Goal: Task Accomplishment & Management: Manage account settings

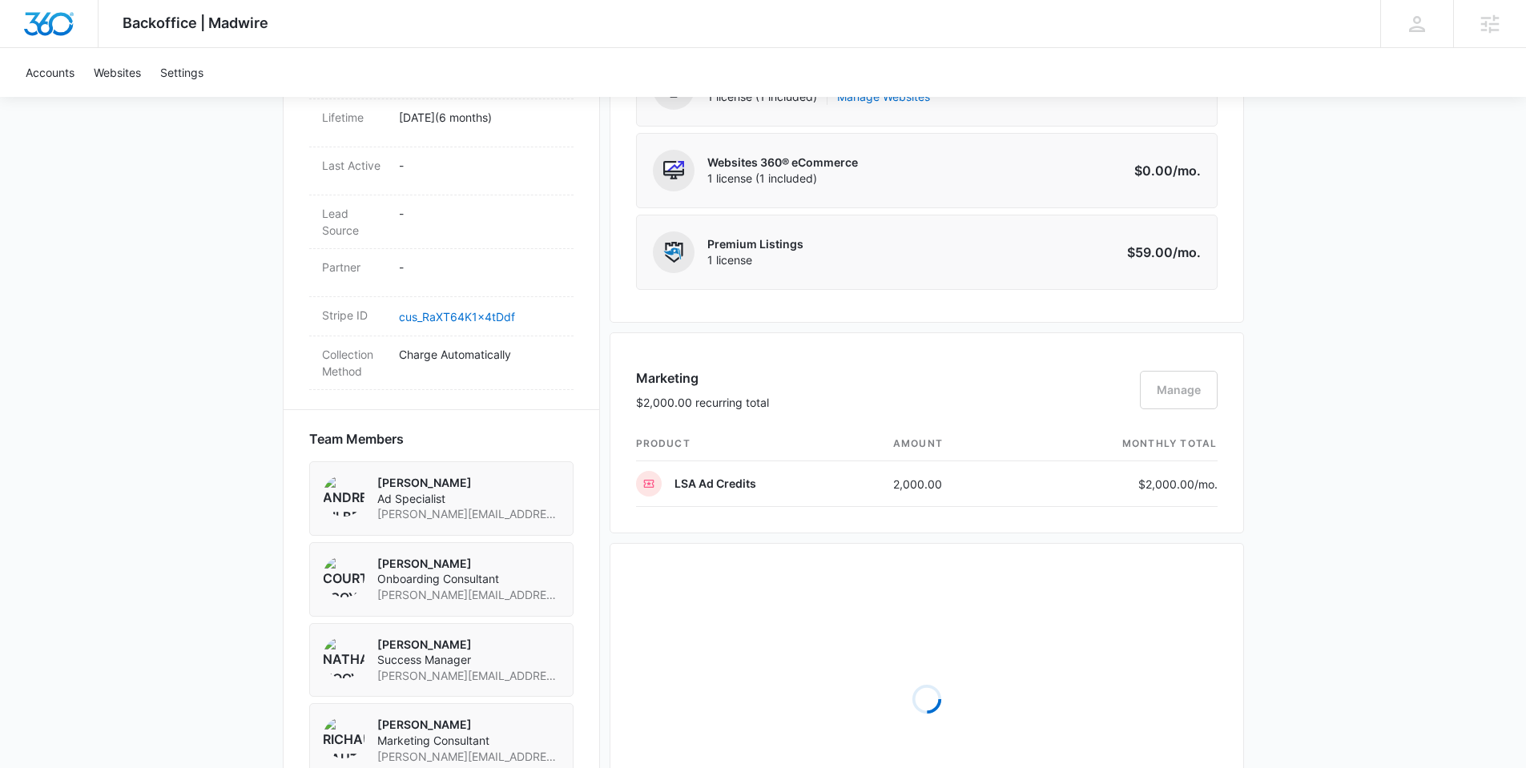
scroll to position [954, 0]
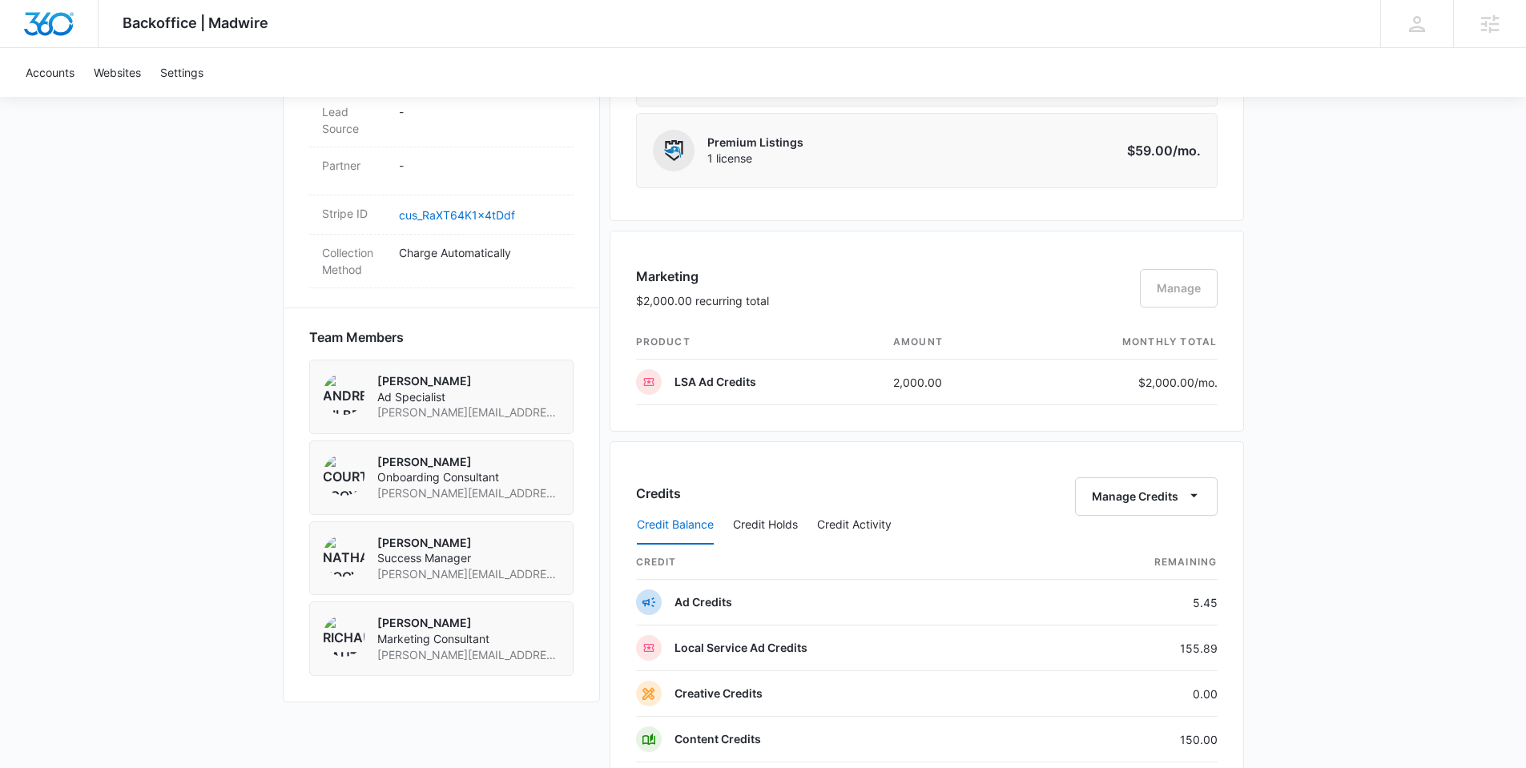
click at [1169, 288] on div "Marketing $2,000.00 recurring total Manage" at bounding box center [926, 296] width 581 height 58
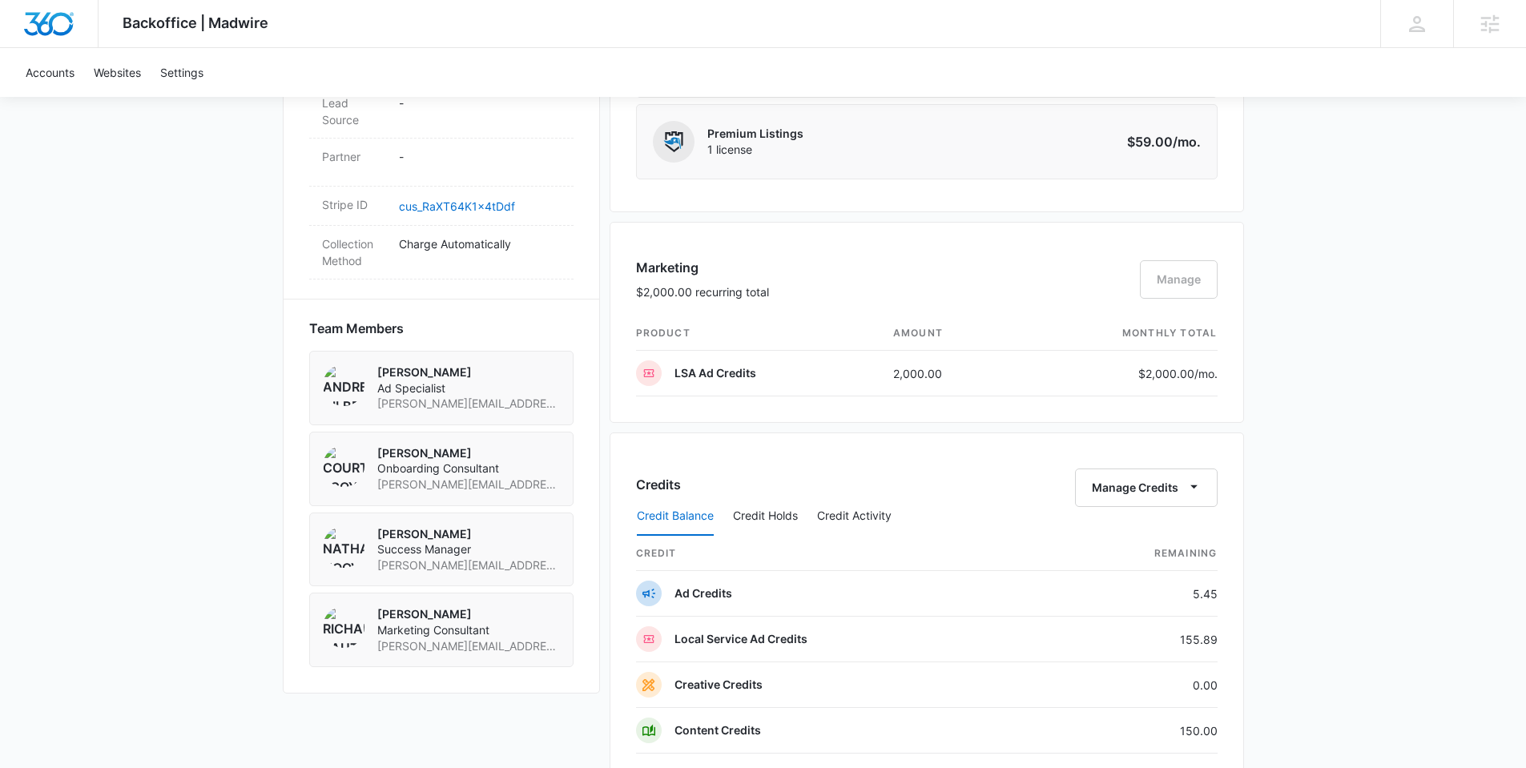
click at [1176, 268] on div "Marketing $2,000.00 recurring total Manage" at bounding box center [926, 287] width 581 height 58
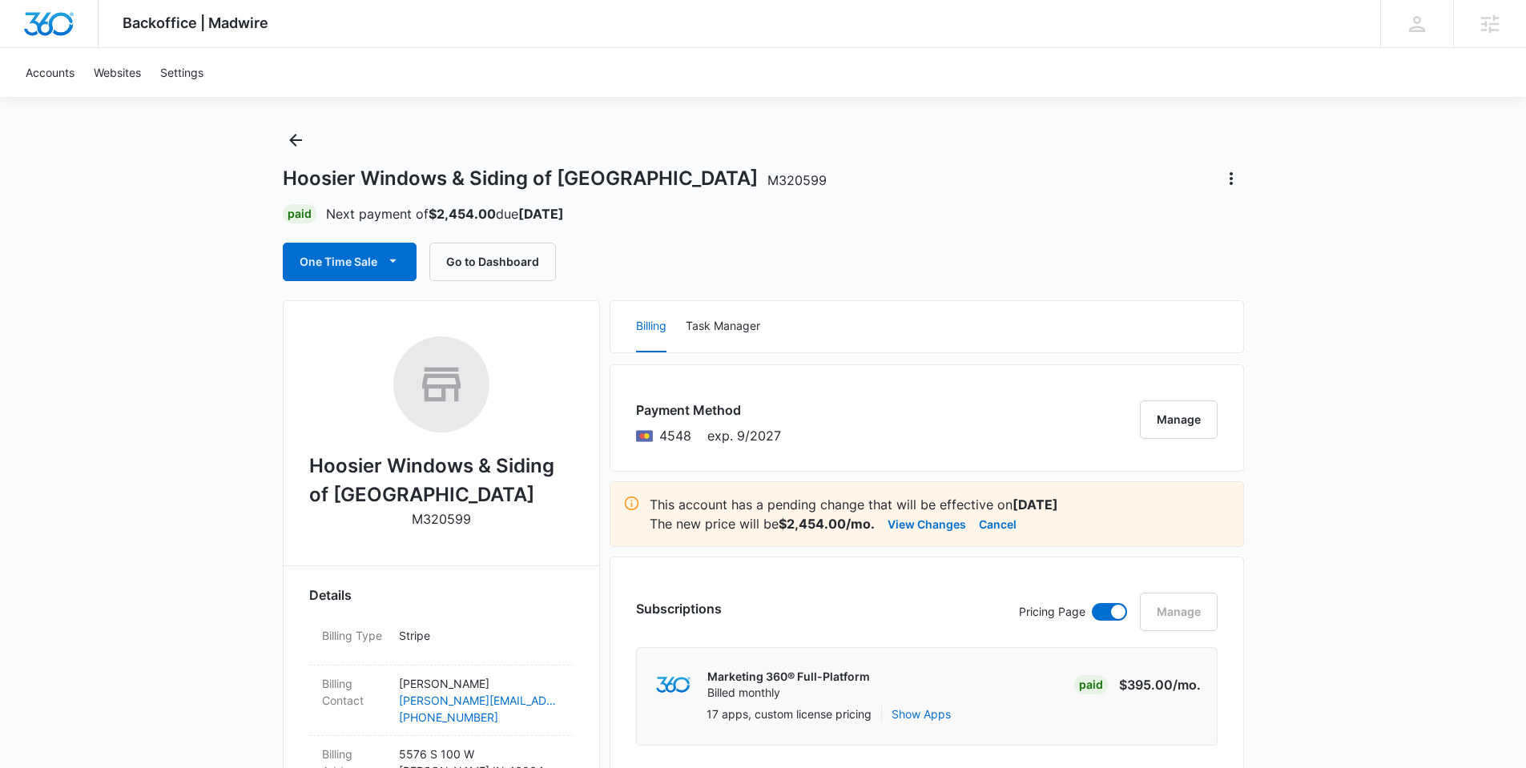
scroll to position [31, 0]
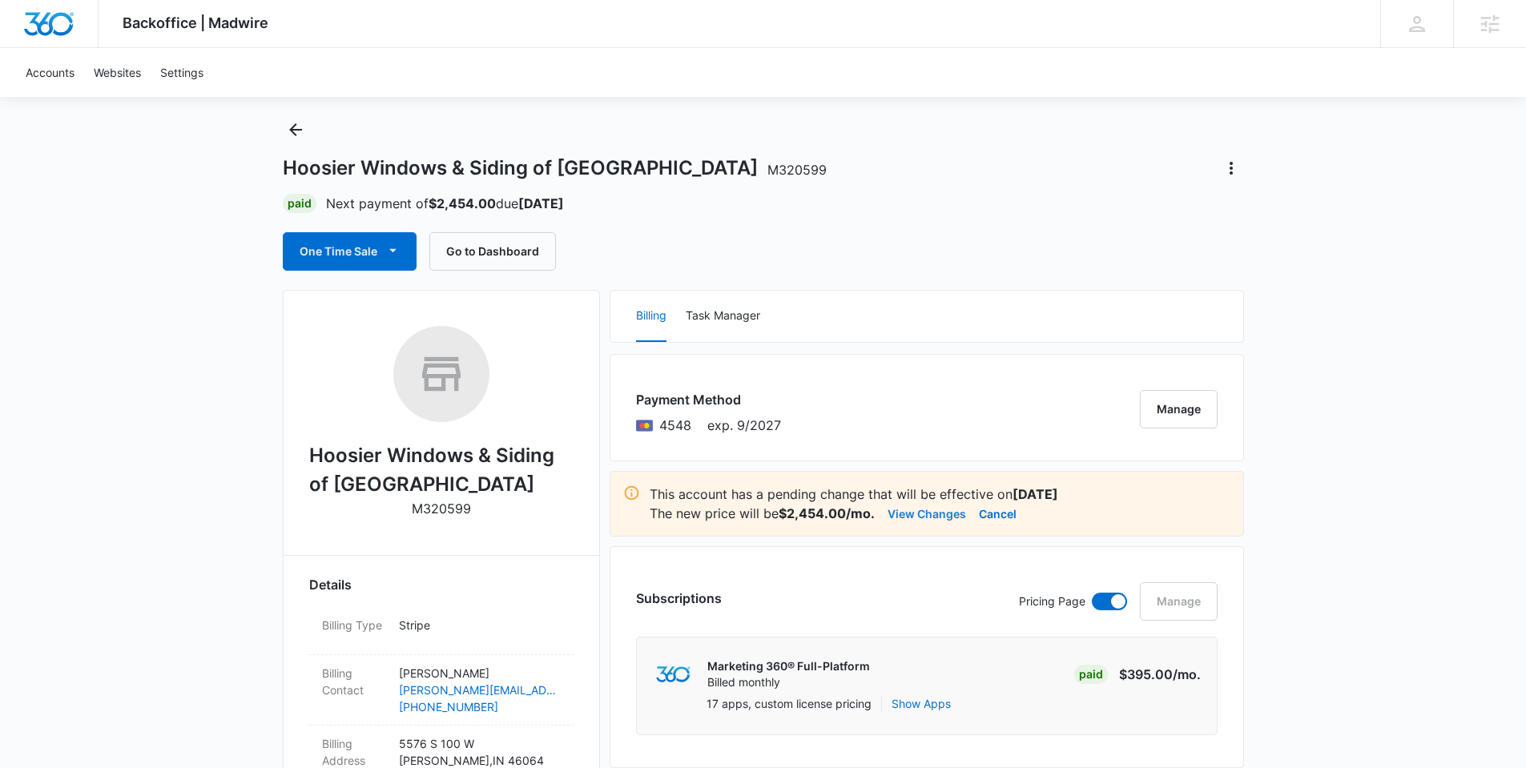
click at [928, 512] on button "View Changes" at bounding box center [926, 513] width 78 height 19
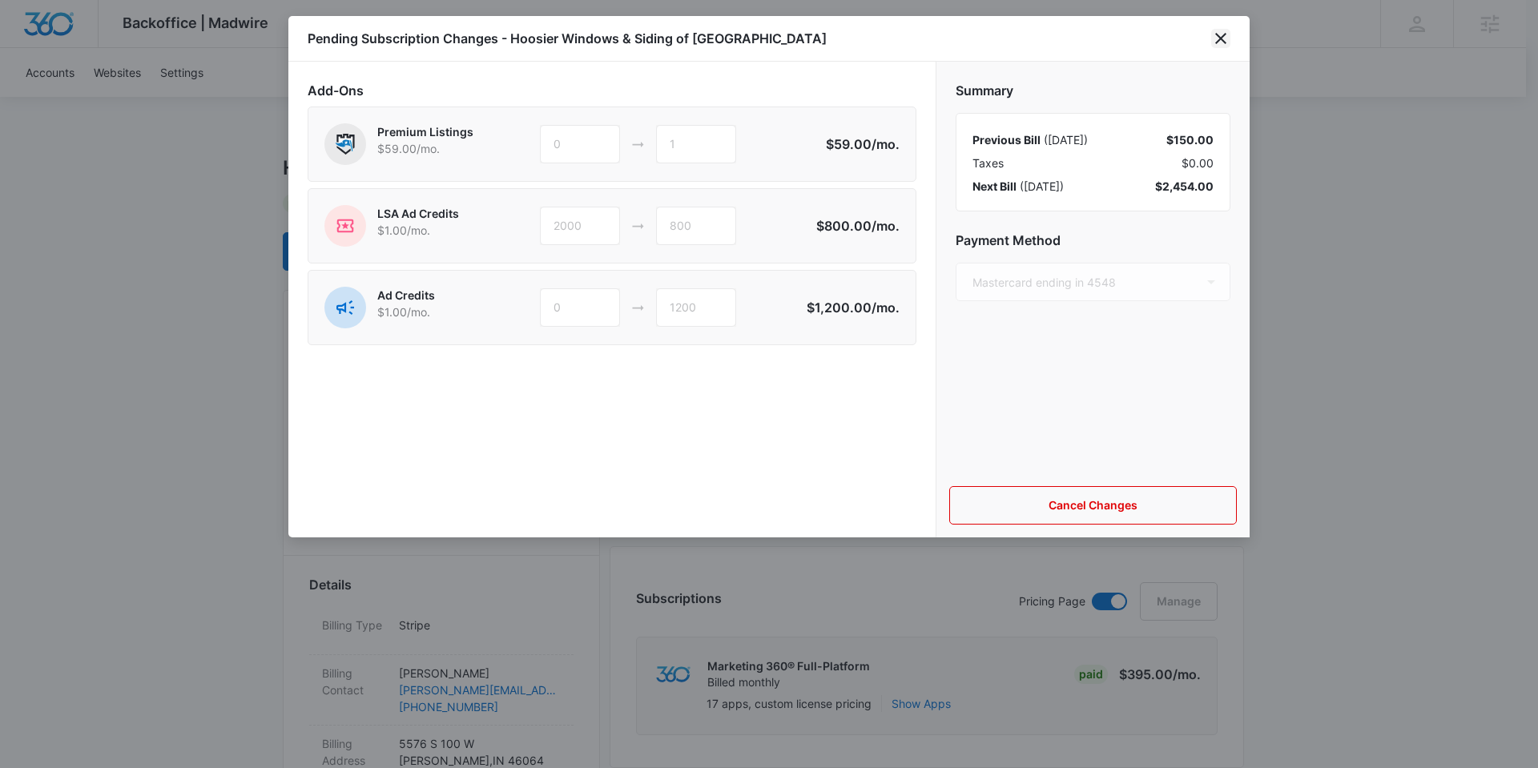
click at [1221, 29] on icon "close" at bounding box center [1220, 38] width 19 height 19
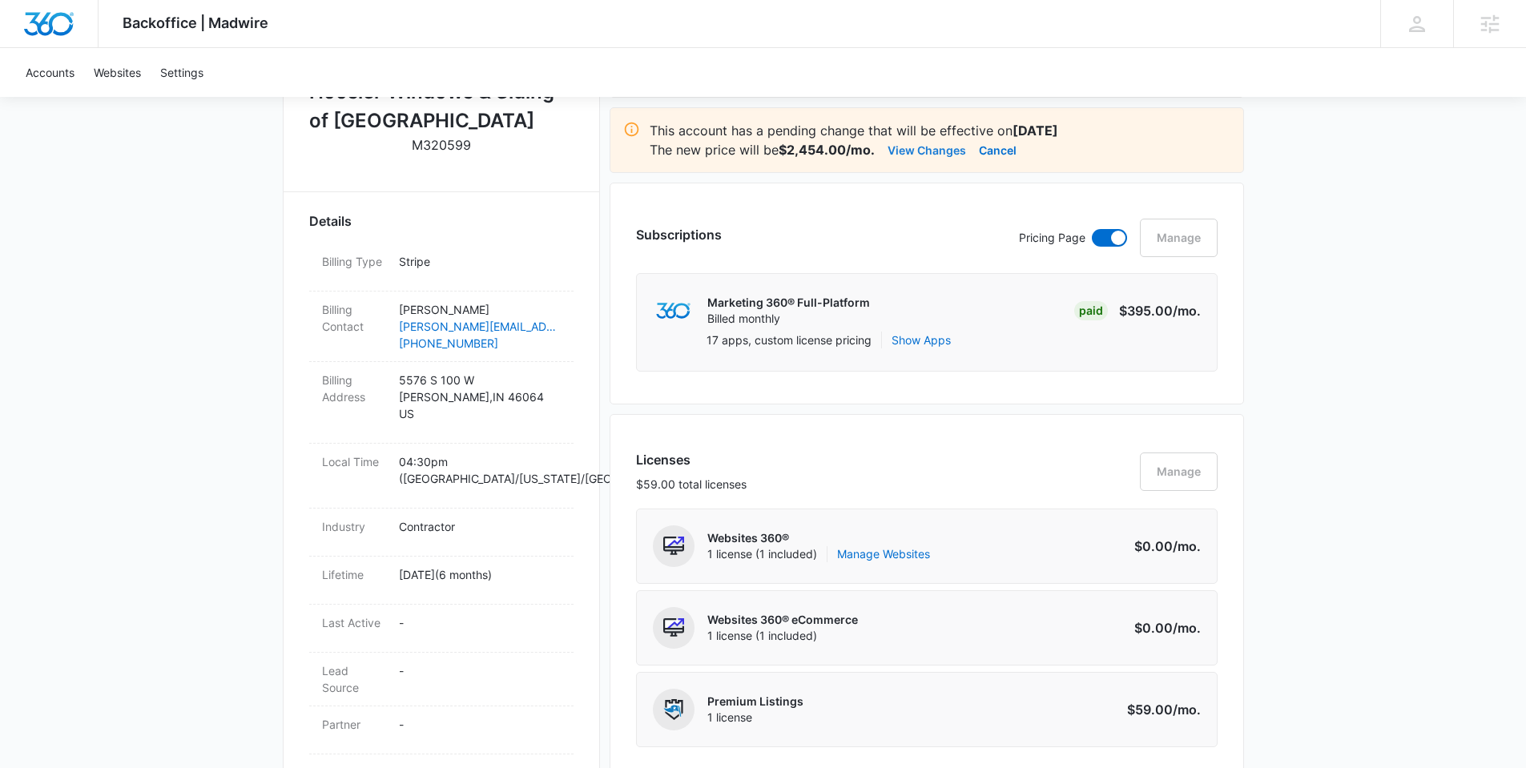
scroll to position [597, 0]
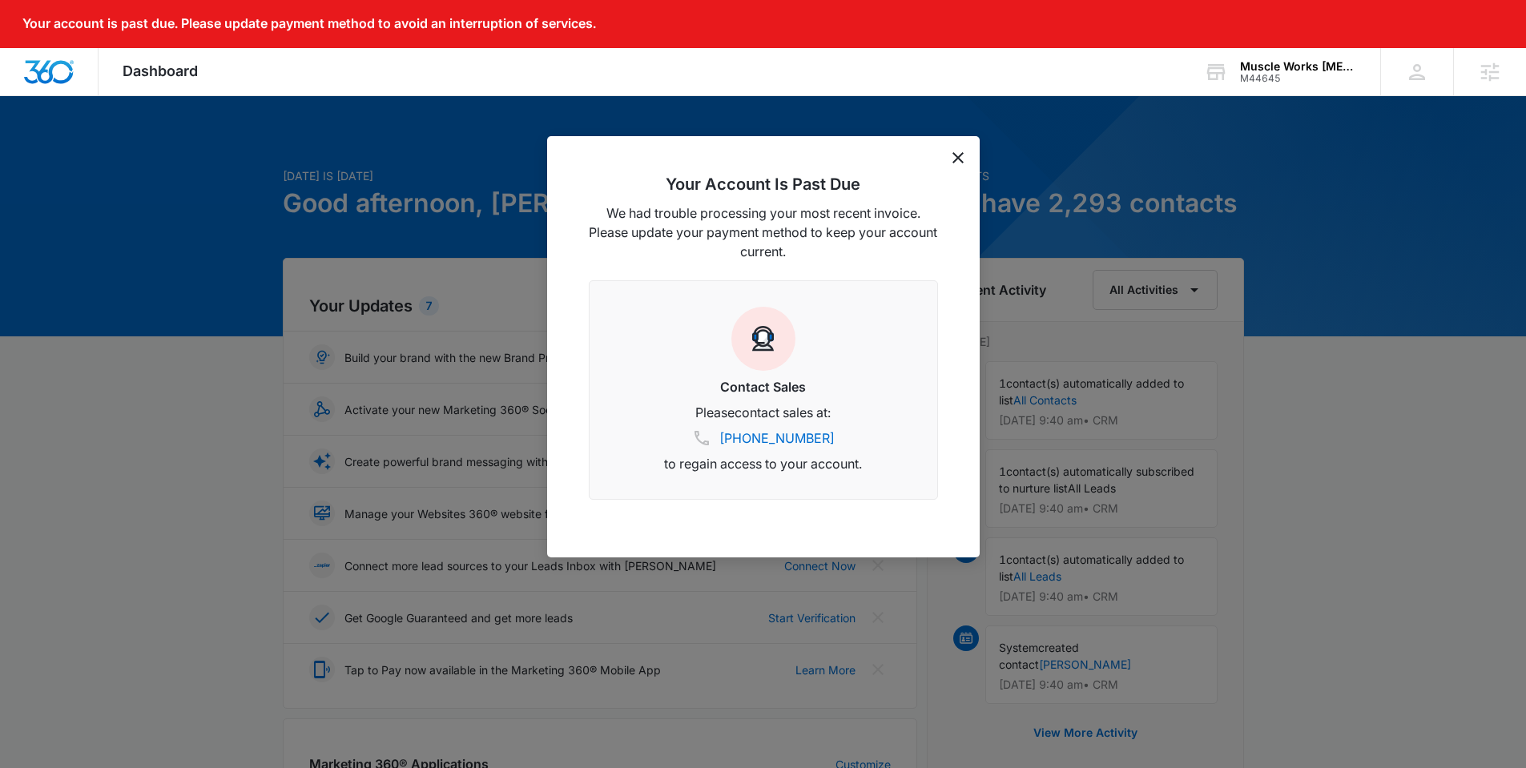
click at [955, 152] on icon "dismiss this dialog" at bounding box center [957, 157] width 11 height 11
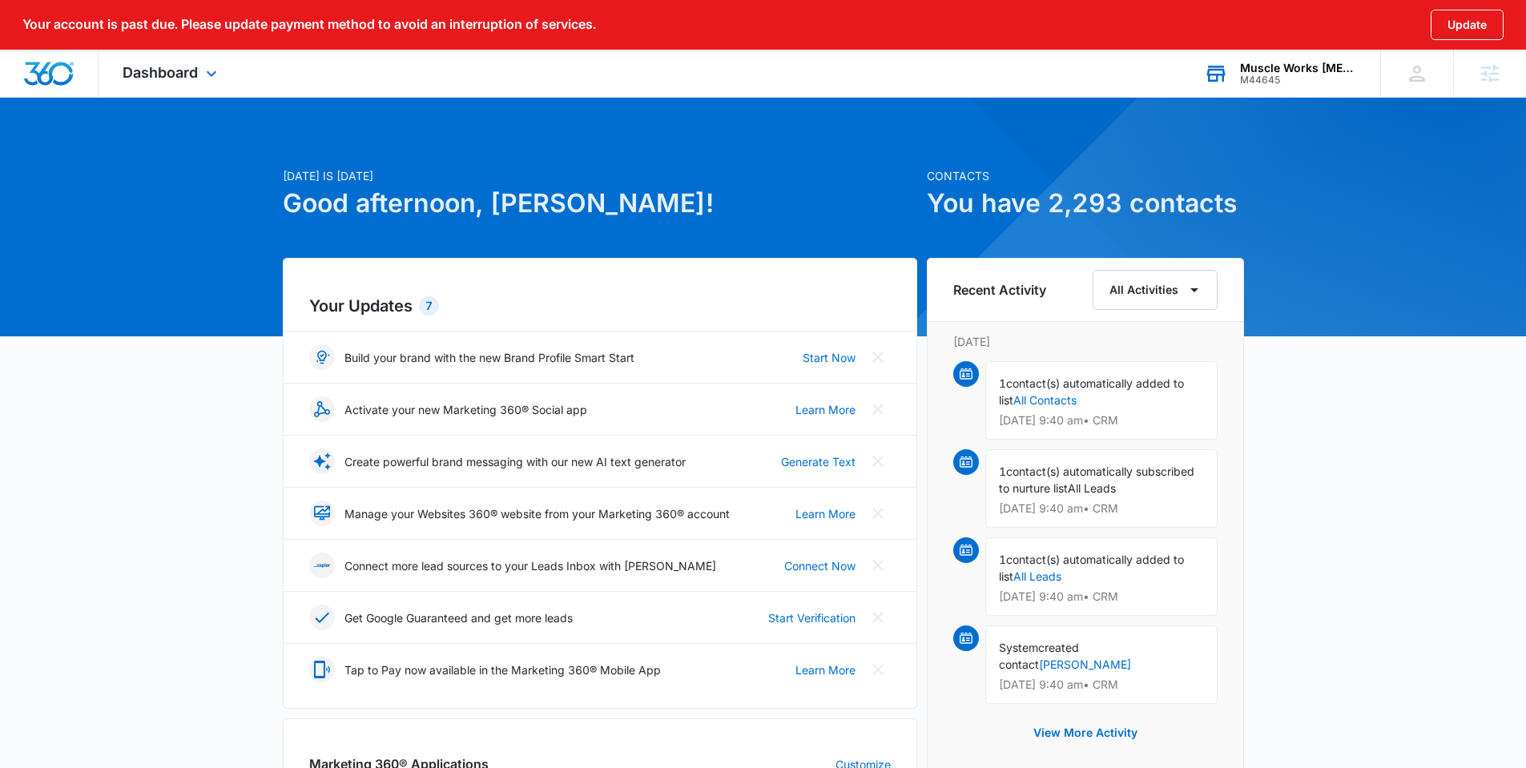
click at [1292, 72] on div "Muscle Works Chiropractic" at bounding box center [1298, 68] width 117 height 13
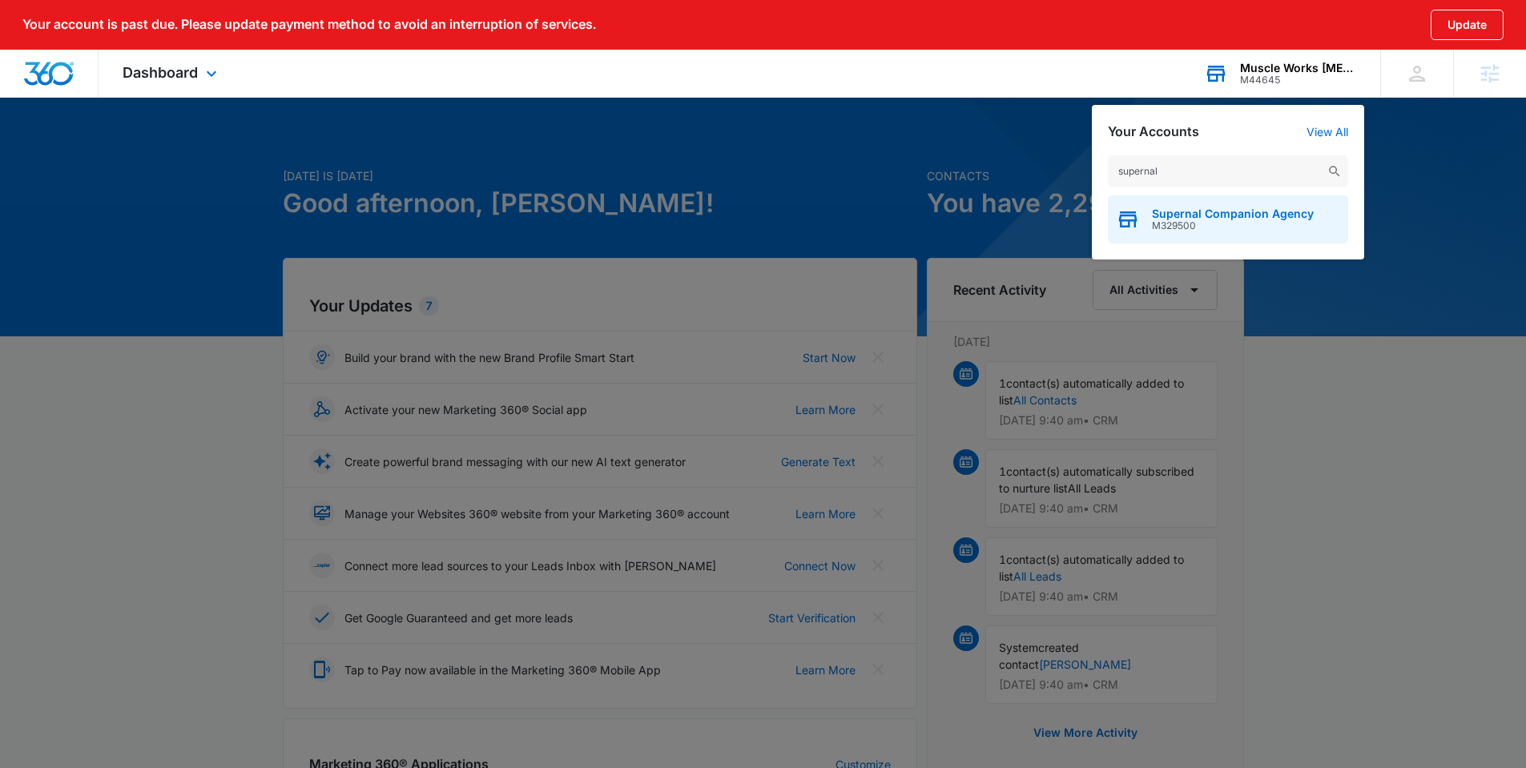
type input "supernal"
click at [1180, 215] on span "Supernal Companion Agency" at bounding box center [1233, 213] width 162 height 13
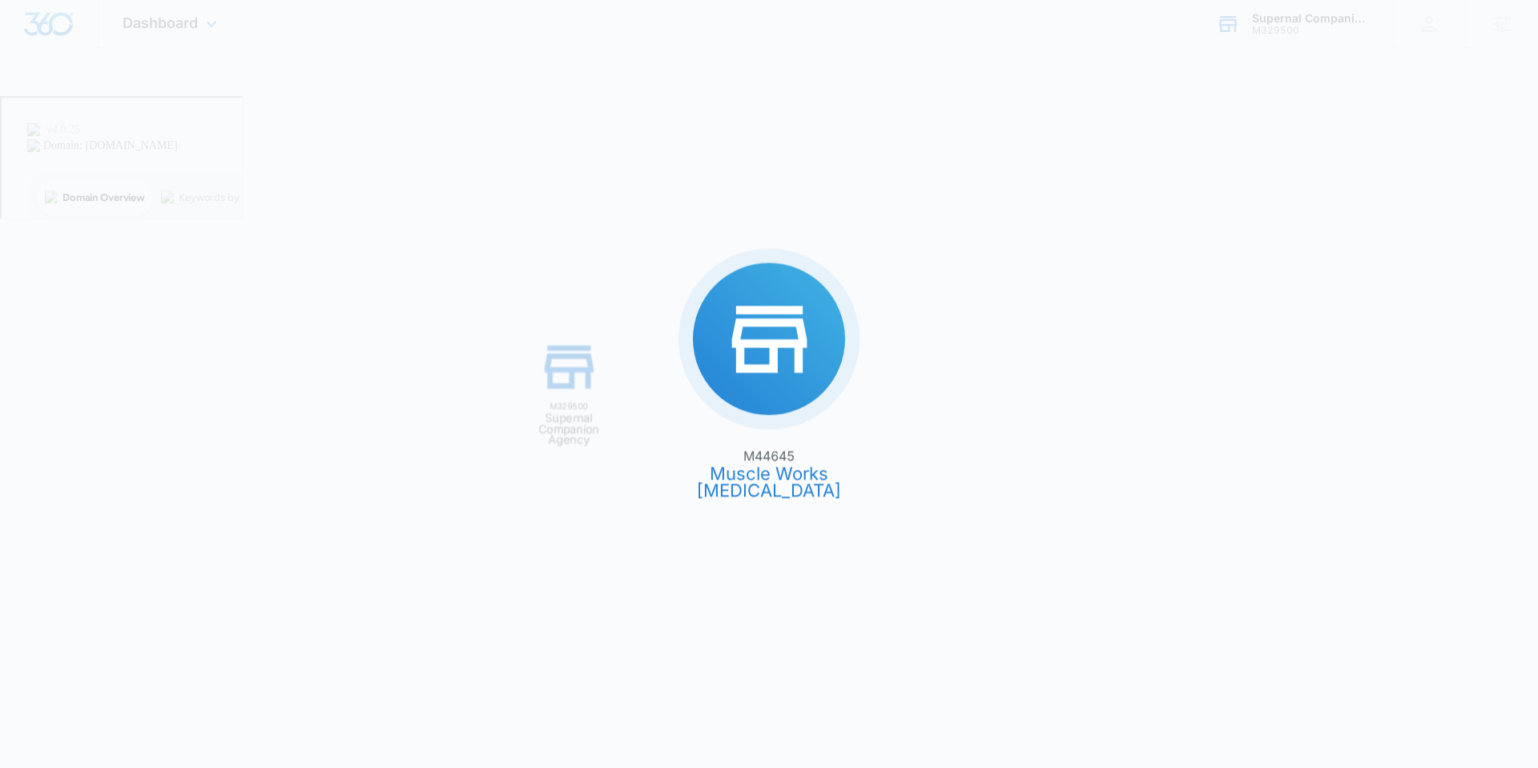
click at [1180, 215] on div "M44645 Muscle Works Chiropractic M329500 Supernal Companion Agency" at bounding box center [769, 384] width 1538 height 768
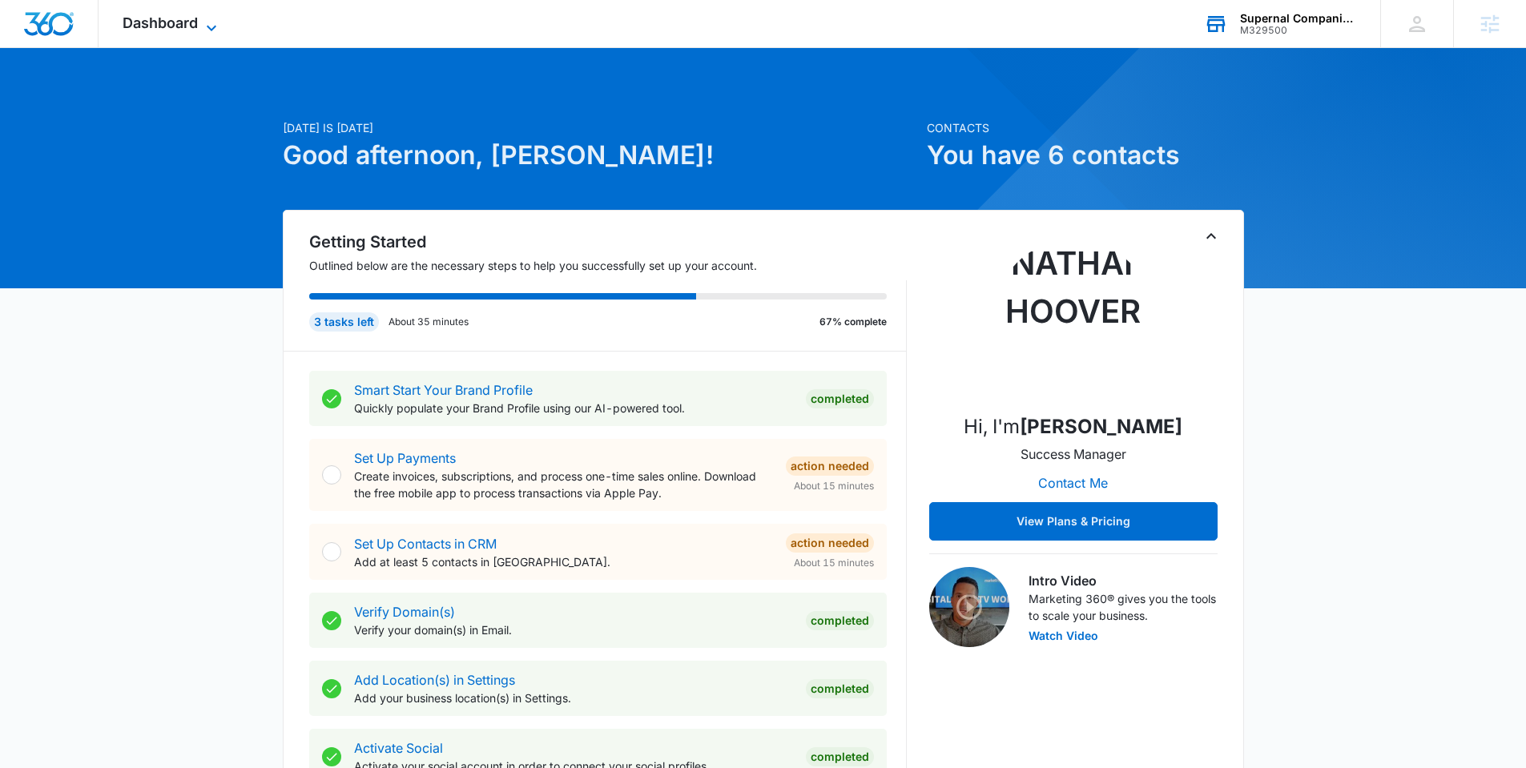
click at [161, 28] on span "Dashboard" at bounding box center [160, 22] width 75 height 17
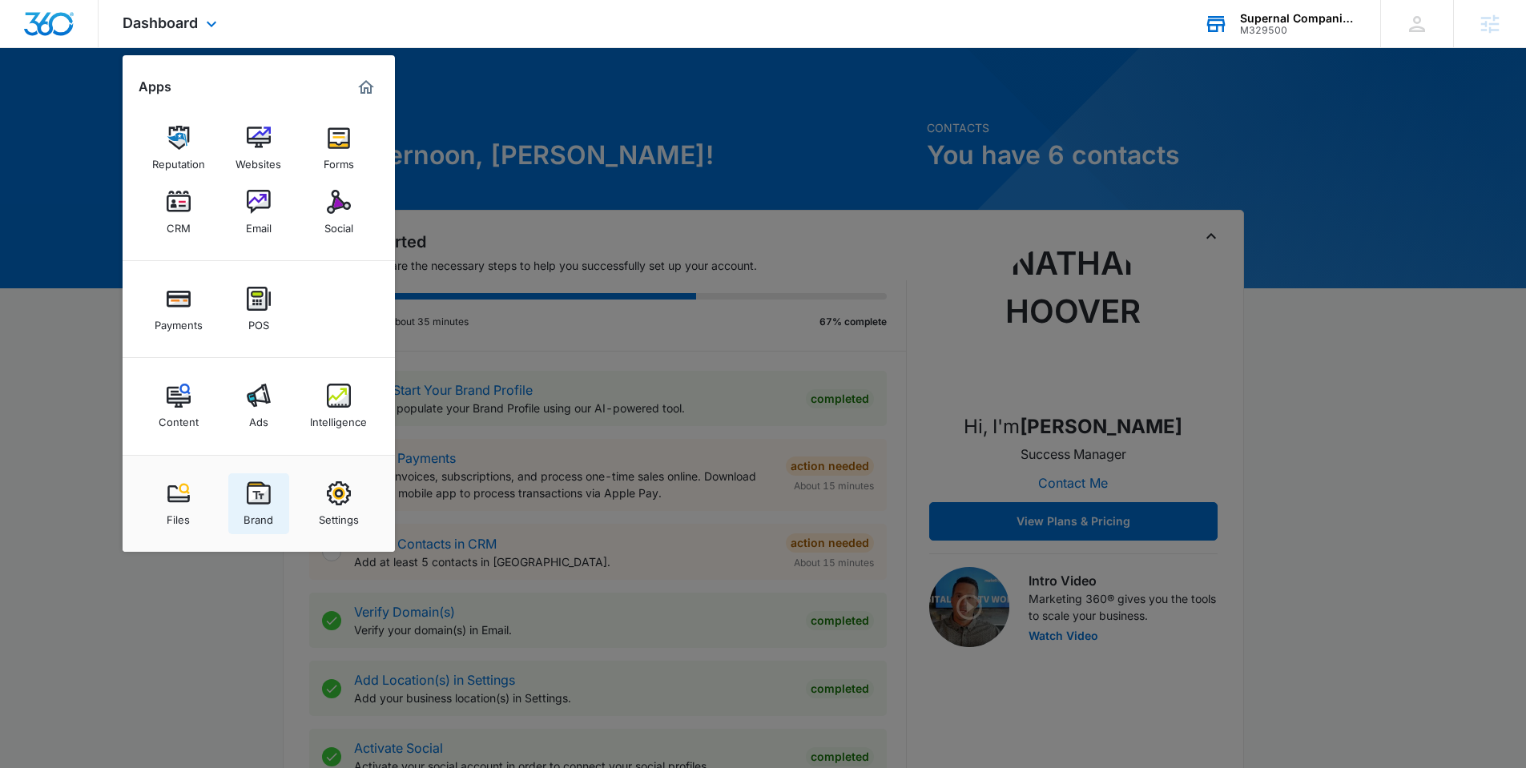
click at [261, 492] on img at bounding box center [259, 493] width 24 height 24
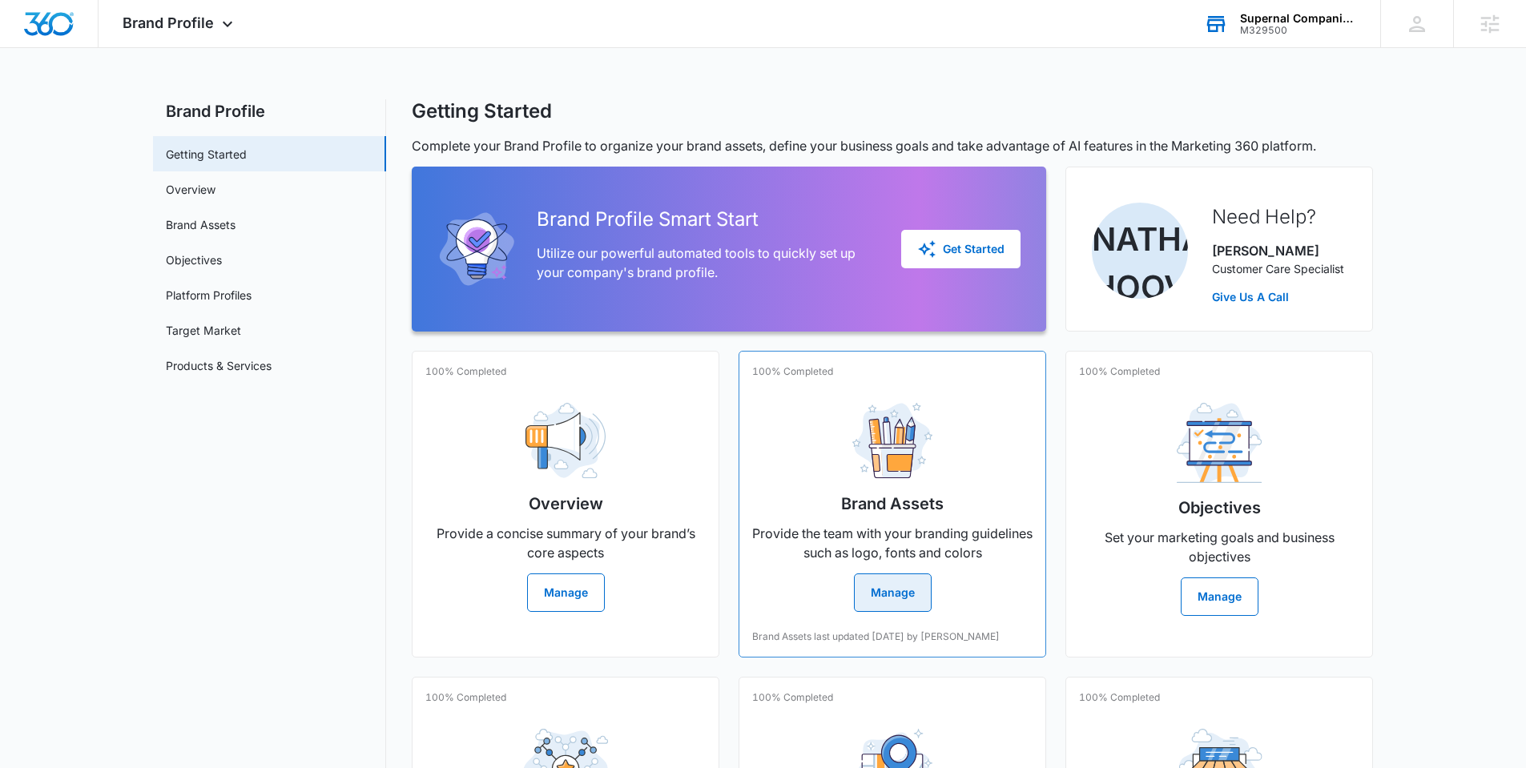
click at [882, 576] on button "Manage" at bounding box center [893, 592] width 78 height 38
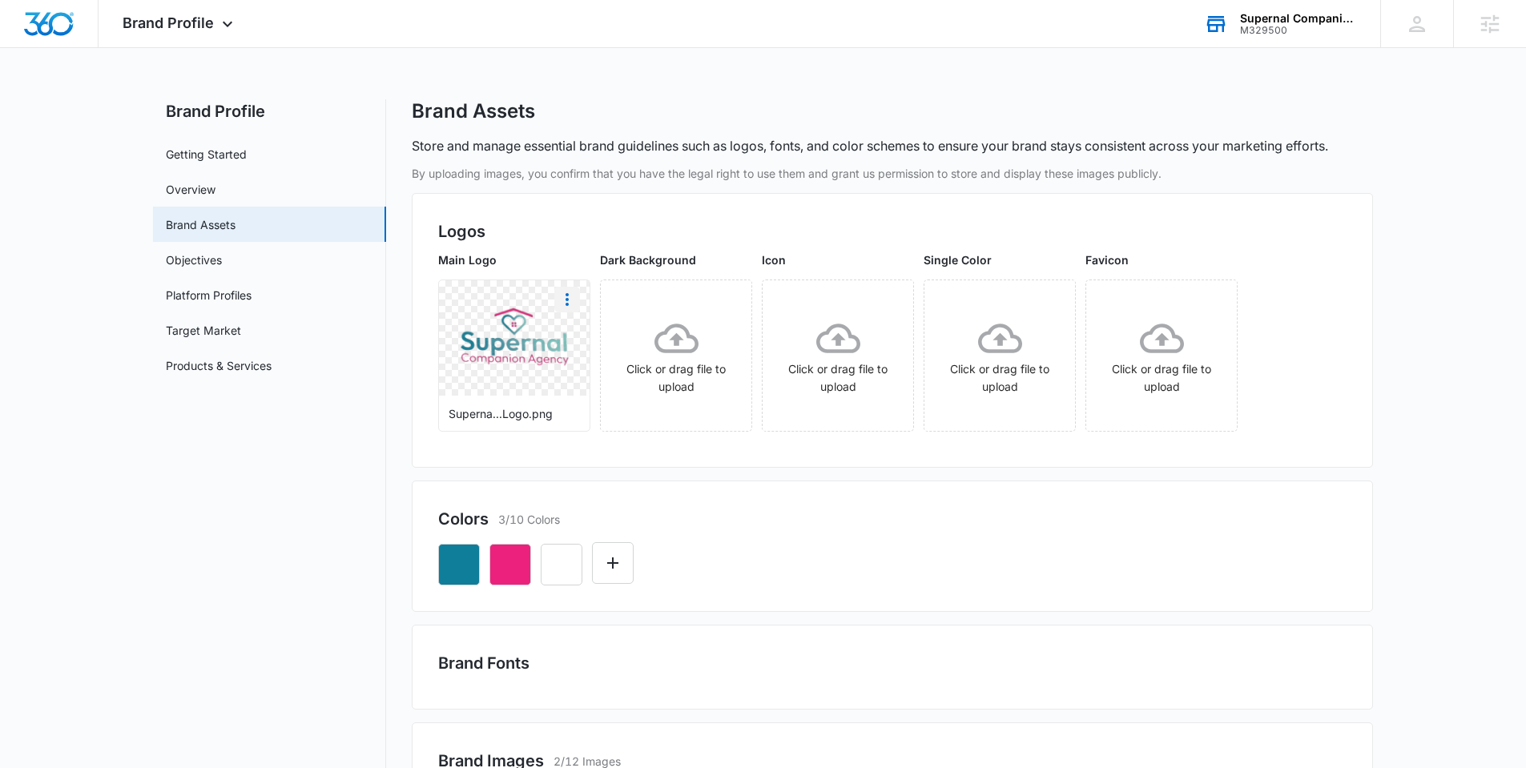
click at [565, 298] on icon "More" at bounding box center [566, 299] width 19 height 19
click at [607, 340] on div "Download" at bounding box center [600, 344] width 52 height 11
click at [207, 31] on div "Brand Profile Apps Reputation Websites Forms CRM Email Social Payments POS Cont…" at bounding box center [180, 23] width 163 height 47
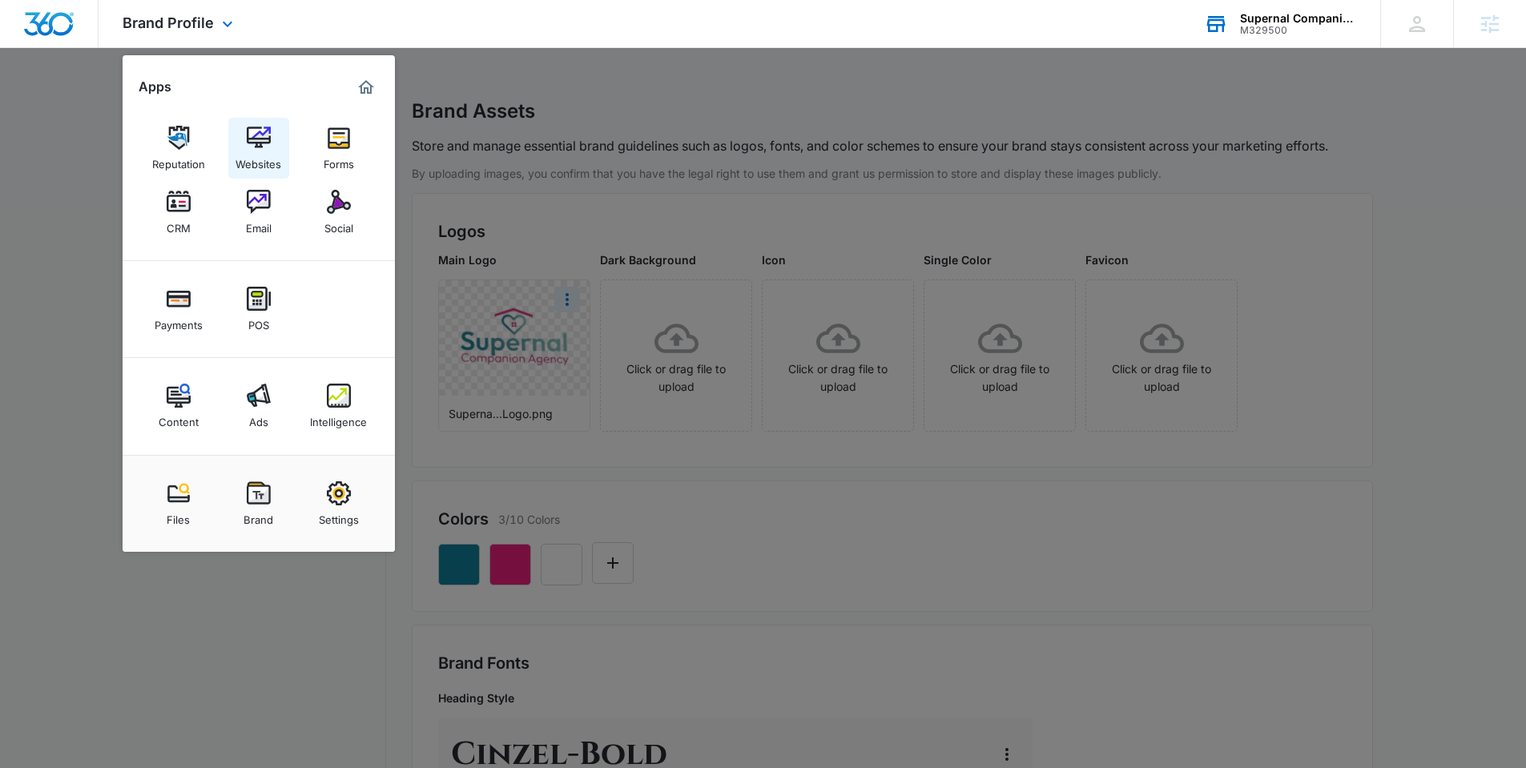
click at [269, 143] on img at bounding box center [259, 138] width 24 height 24
